Goal: Find specific page/section: Find specific page/section

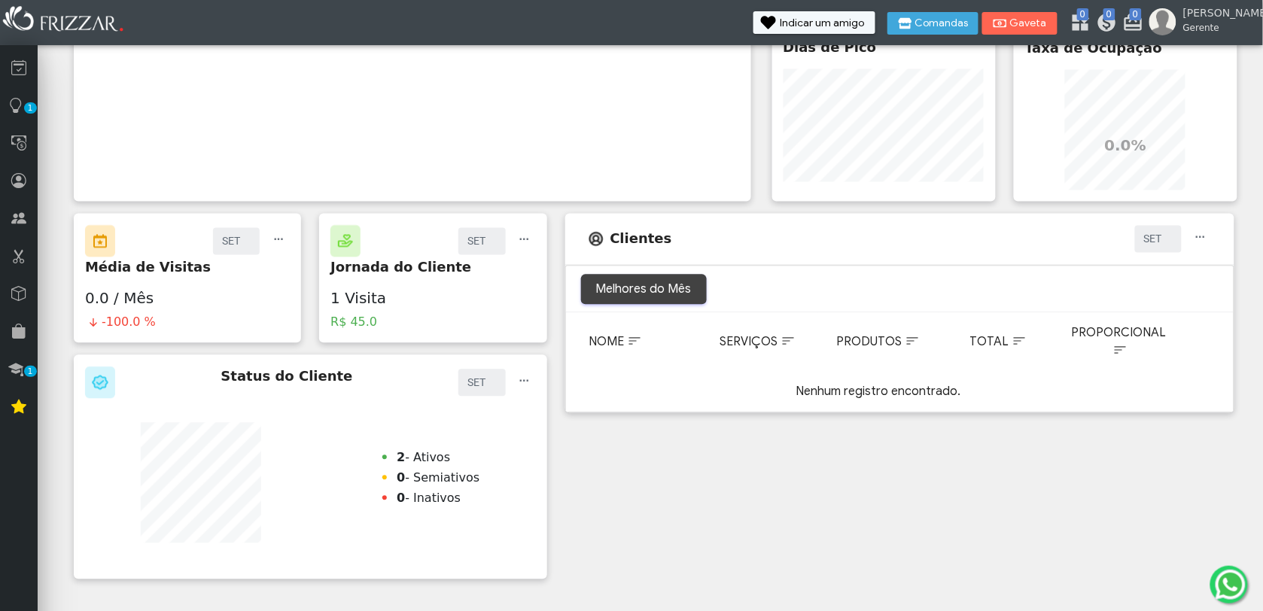
scroll to position [784, 0]
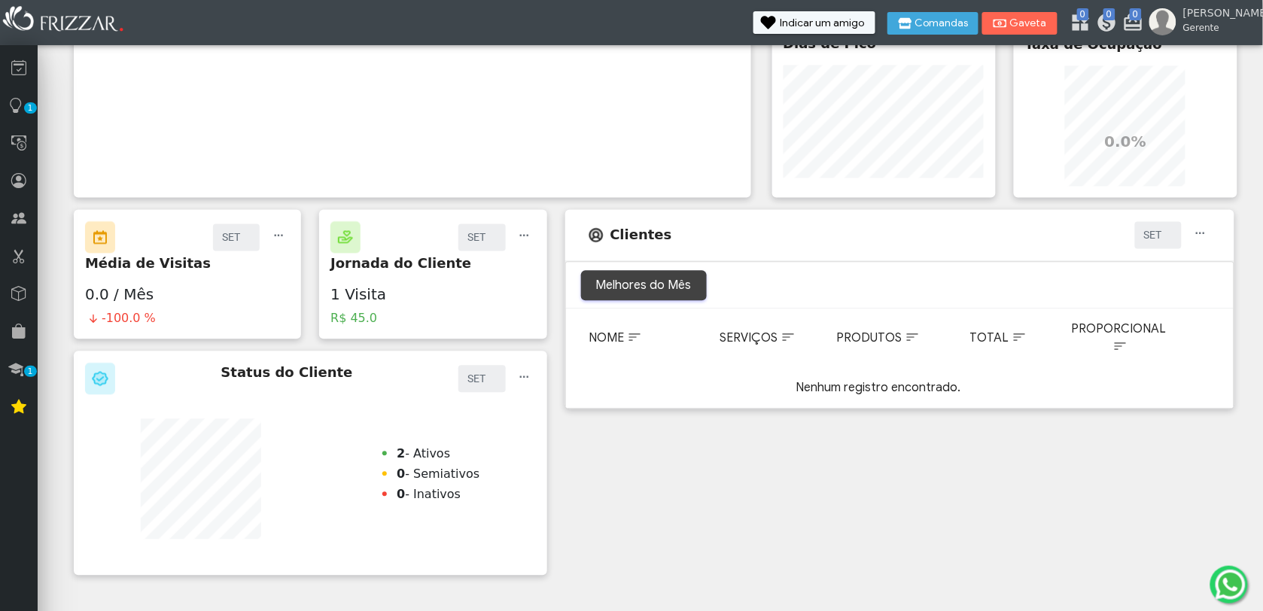
click at [711, 502] on div "Clientes SET AGO [DATE] JUN MAI ABR MAR FEV JAN SET ui-button Melhores do Mês N…" at bounding box center [900, 393] width 688 height 366
click at [626, 429] on div "Clientes SET AGO [DATE] JUN MAI ABR MAR FEV JAN SET ui-button Melhores do Mês N…" at bounding box center [900, 393] width 688 height 366
click at [593, 492] on div "Clientes SET AGO [DATE] JUN MAI ABR MAR FEV JAN SET ui-button Melhores do Mês N…" at bounding box center [900, 393] width 688 height 366
click at [521, 230] on span "button" at bounding box center [524, 229] width 15 height 15
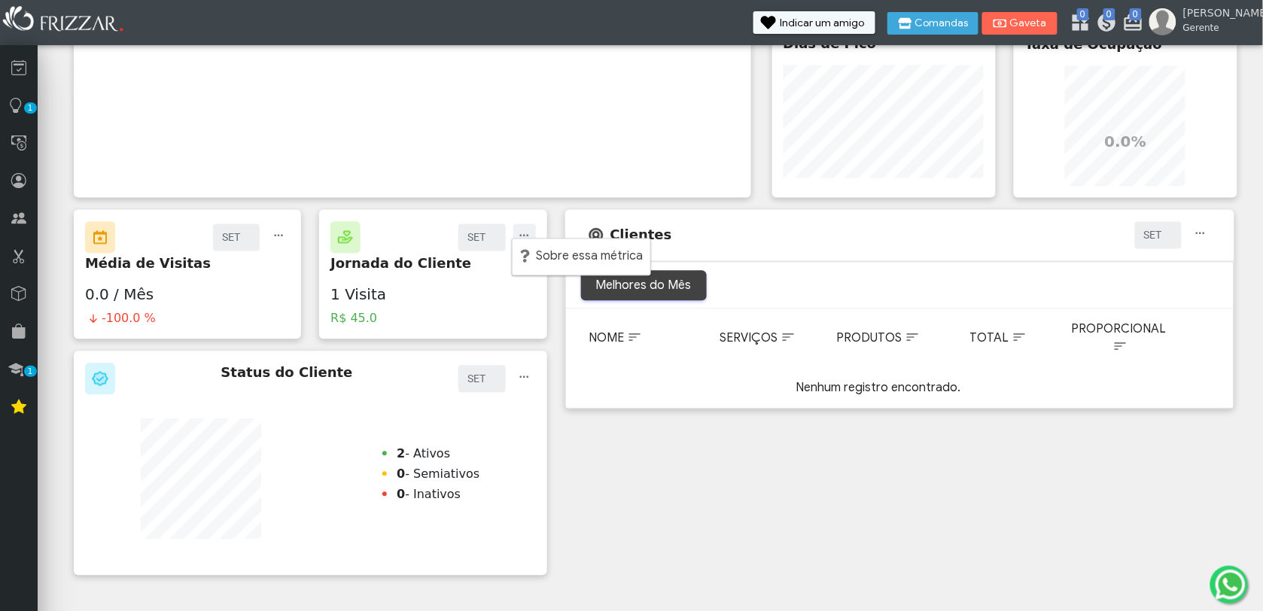
click at [712, 529] on div "Clientes SET AGO [DATE] JUN MAI ABR MAR FEV JAN SET ui-button Melhores do Mês N…" at bounding box center [900, 393] width 688 height 366
drag, startPoint x: 712, startPoint y: 529, endPoint x: 1018, endPoint y: 486, distance: 308.7
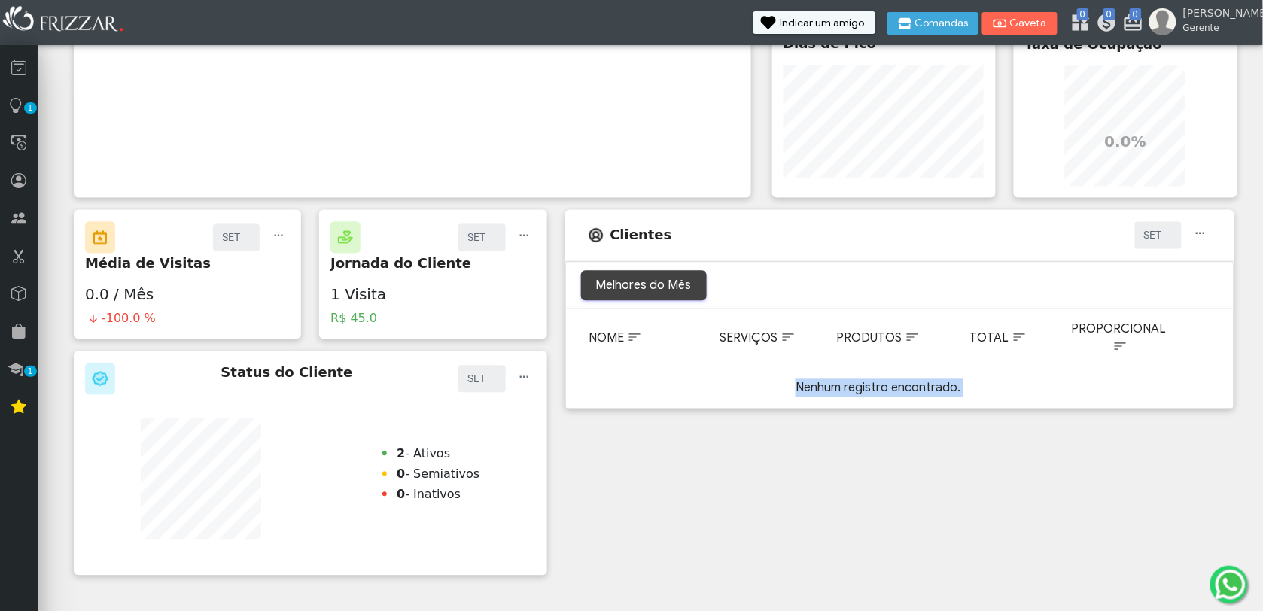
click at [1018, 486] on div "Clientes SET AGO [DATE] JUN MAI ABR MAR FEV JAN SET ui-button Melhores do Mês N…" at bounding box center [900, 393] width 688 height 366
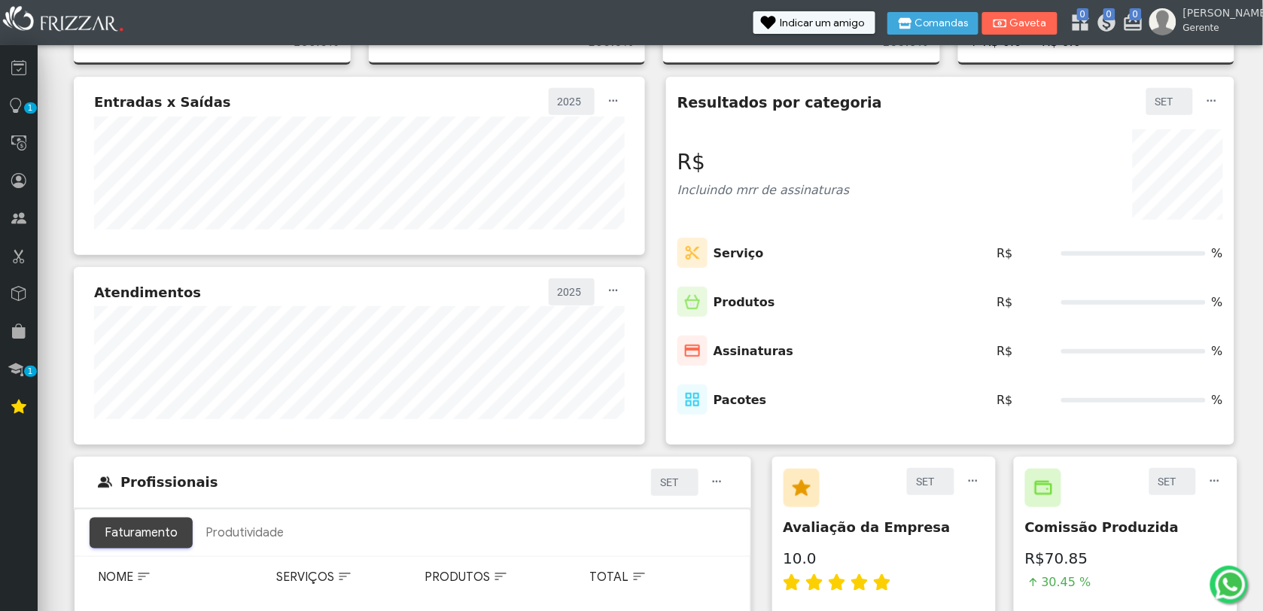
scroll to position [0, 0]
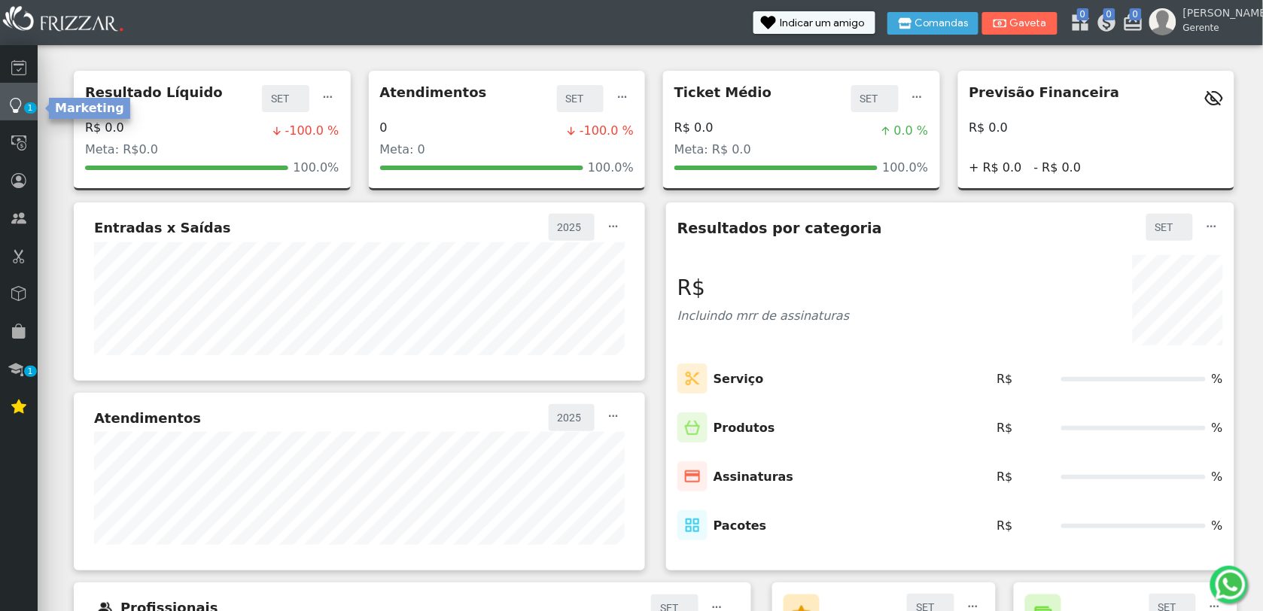
click at [19, 107] on icon at bounding box center [16, 105] width 15 height 18
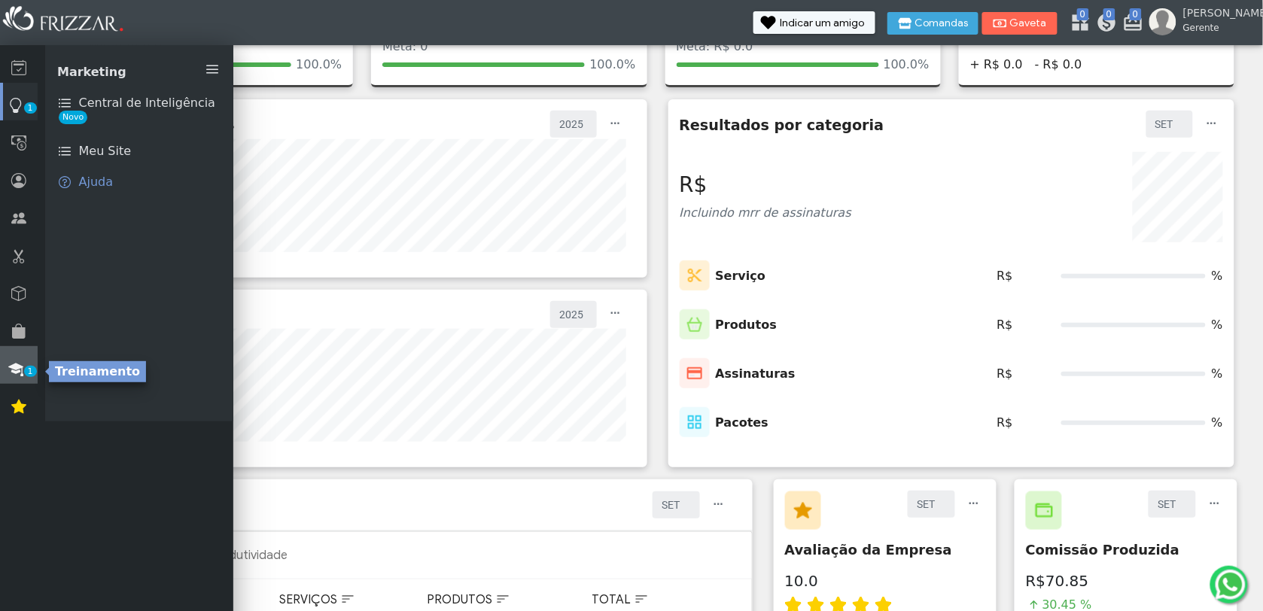
scroll to position [188, 0]
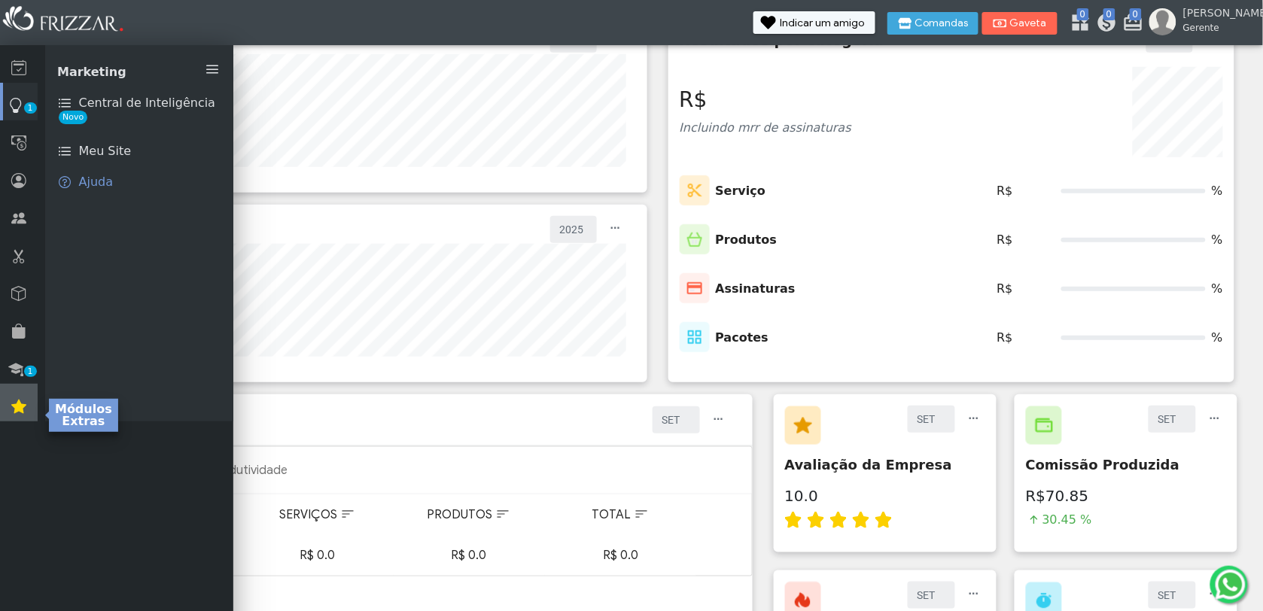
click at [5, 394] on link at bounding box center [19, 403] width 38 height 38
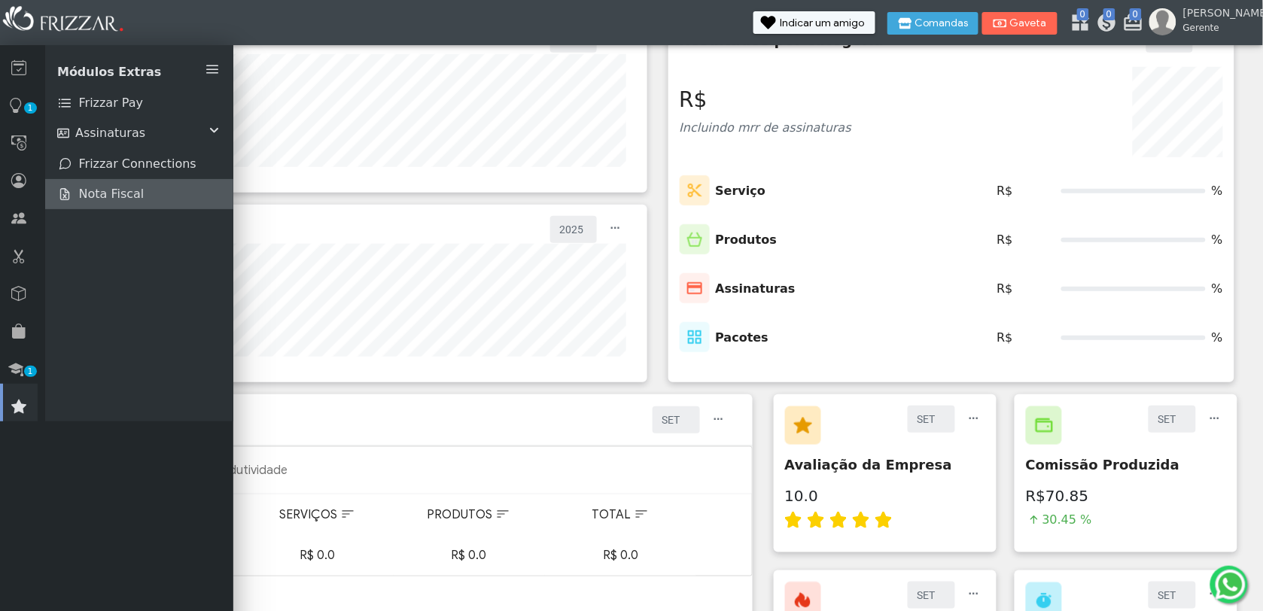
click at [111, 198] on span "Nota Fiscal" at bounding box center [111, 194] width 65 height 18
